Goal: Task Accomplishment & Management: Manage account settings

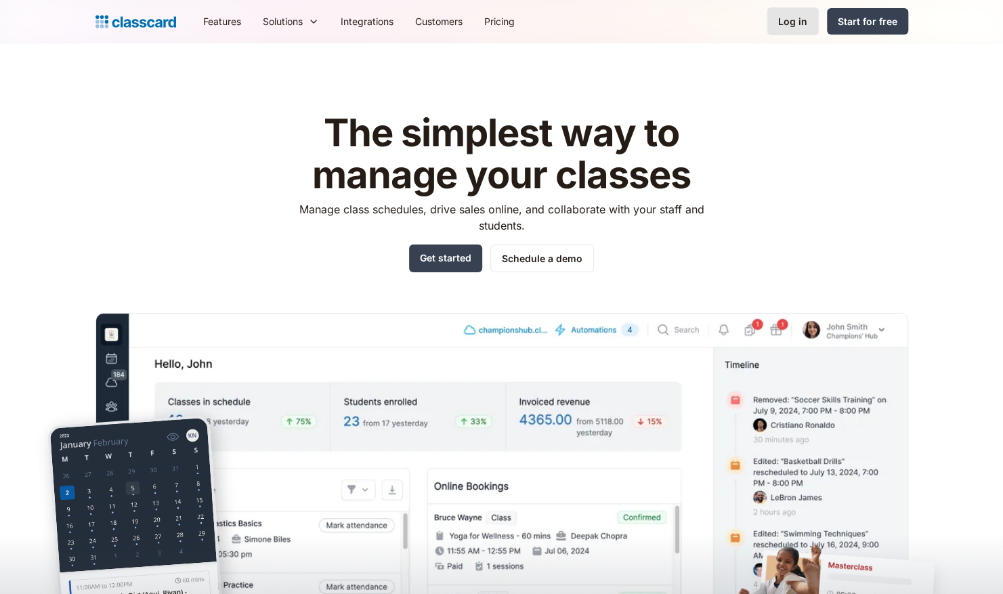
click at [771, 20] on link "Log in" at bounding box center [793, 21] width 52 height 28
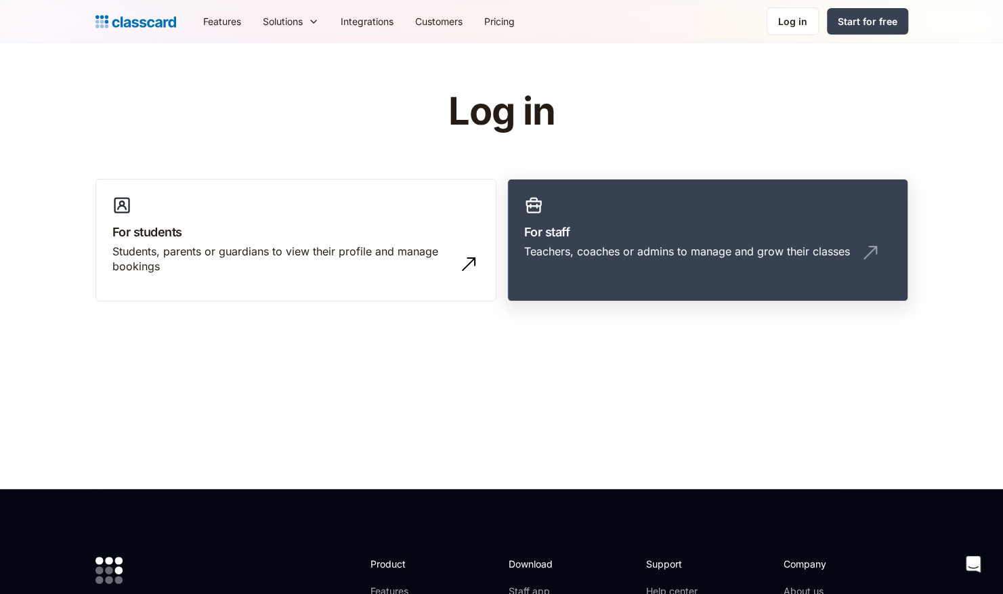
click at [720, 253] on div "Teachers, coaches or admins to manage and grow their classes" at bounding box center [687, 251] width 326 height 15
